Goal: Obtain resource: Obtain resource

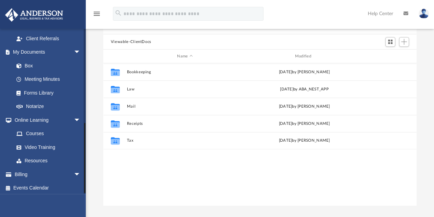
scroll to position [218, 0]
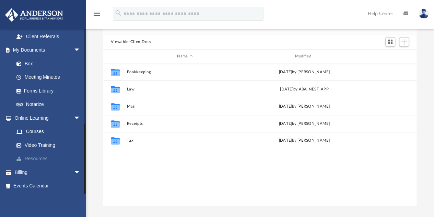
click at [43, 158] on link "Resources" at bounding box center [50, 159] width 81 height 14
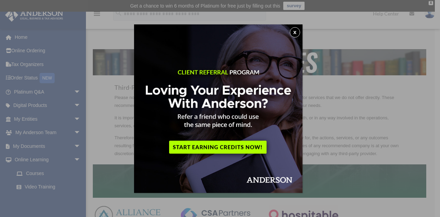
click at [295, 32] on button "x" at bounding box center [295, 32] width 10 height 10
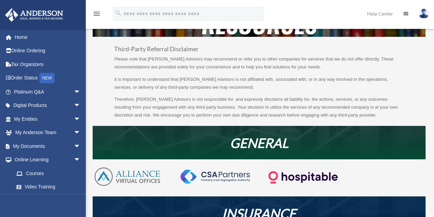
scroll to position [39, 0]
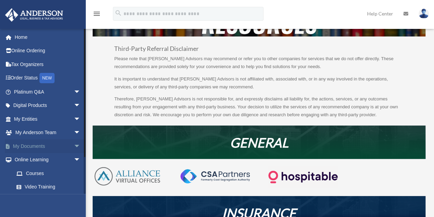
click at [74, 145] on span "arrow_drop_down" at bounding box center [81, 146] width 14 height 14
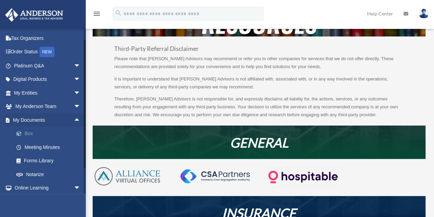
scroll to position [33, 0]
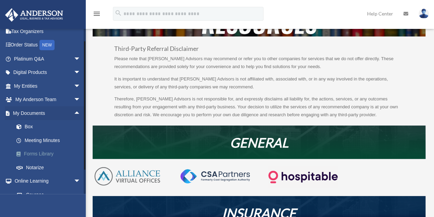
click at [49, 153] on link "Forms Library" at bounding box center [50, 154] width 81 height 14
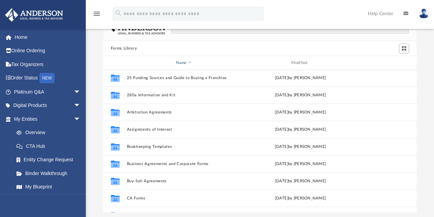
scroll to position [34, 0]
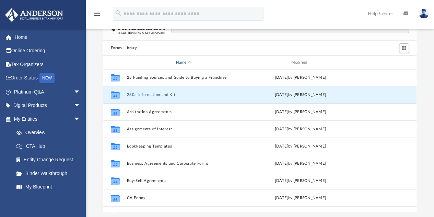
click at [217, 94] on button "280a Information and Kit" at bounding box center [184, 94] width 114 height 4
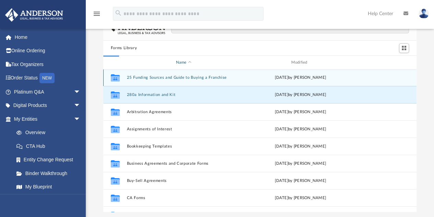
scroll to position [0, 0]
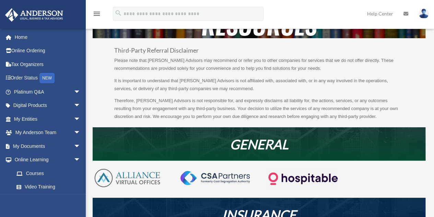
scroll to position [39, 0]
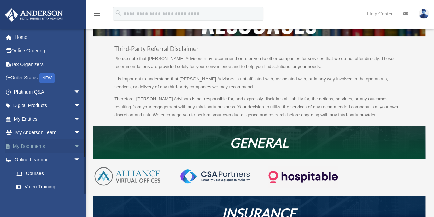
click at [74, 145] on span "arrow_drop_down" at bounding box center [81, 146] width 14 height 14
click at [50, 186] on link "Forms Library" at bounding box center [50, 187] width 81 height 14
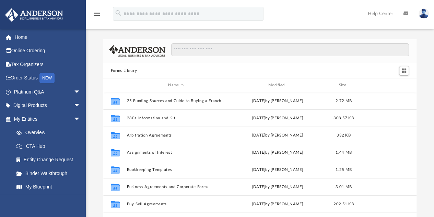
click at [50, 186] on link "My Blueprint" at bounding box center [49, 187] width 78 height 14
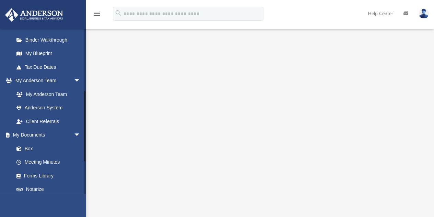
scroll to position [156, 0]
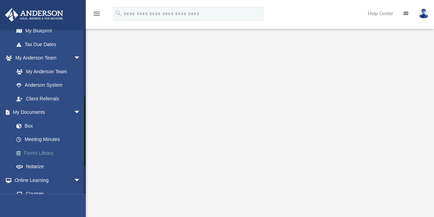
click at [43, 152] on link "Forms Library" at bounding box center [50, 153] width 81 height 14
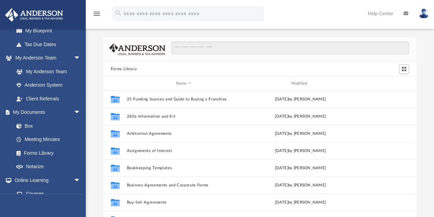
scroll to position [10, 0]
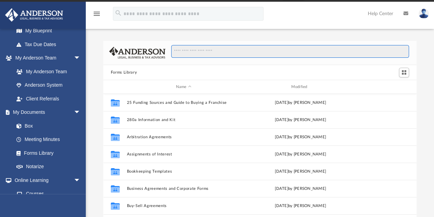
click at [193, 51] on input "Search files and folders" at bounding box center [290, 51] width 238 height 13
drag, startPoint x: 193, startPoint y: 51, endPoint x: 192, endPoint y: 63, distance: 11.7
click at [192, 63] on div at bounding box center [288, 55] width 244 height 20
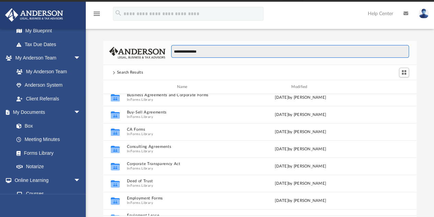
scroll to position [5, 5]
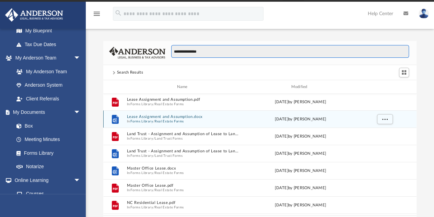
type input "**********"
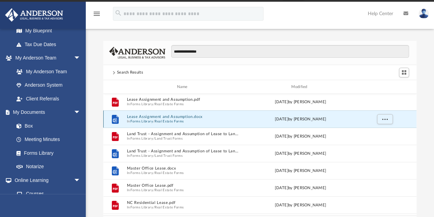
click at [153, 118] on button "Lease Assignment and Assumption.docx" at bounding box center [184, 116] width 114 height 4
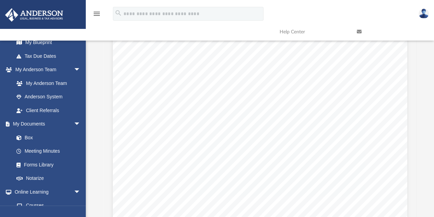
scroll to position [171, 0]
click at [146, 148] on div "Lease Assignment & Assumption Page 1 of 4 Assignment & Assumption of Lease 1. P…" at bounding box center [260, 64] width 295 height 381
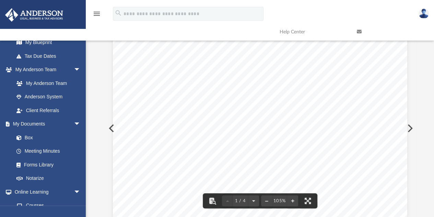
click at [146, 148] on div "Lease Assignment & Assumption Page 1 of 4 Assignment & Assumption of Lease 1. P…" at bounding box center [260, 64] width 295 height 381
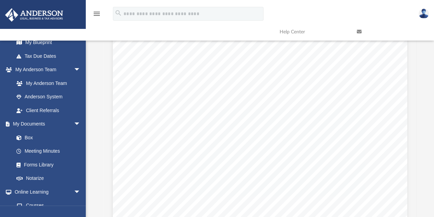
scroll to position [541, 0]
click at [137, 151] on div "Lease Assignment & Assumption Page 2 of 4 The ASSIGNEE, under this assignment, …" at bounding box center [260, 86] width 295 height 381
